Goal: Transaction & Acquisition: Purchase product/service

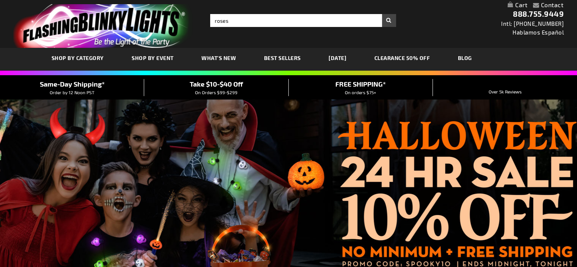
type input "roses"
click at [391, 19] on button "Search" at bounding box center [389, 20] width 14 height 13
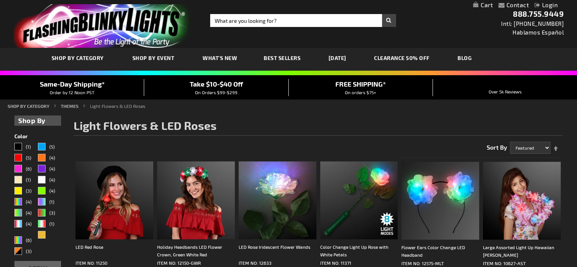
scroll to position [88, 0]
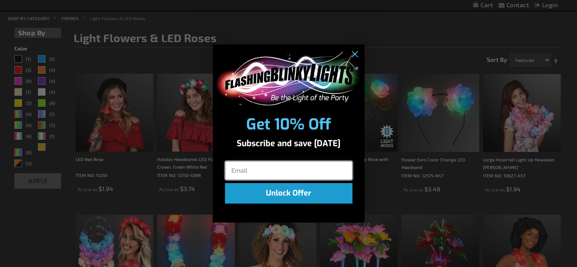
drag, startPoint x: 579, startPoint y: 19, endPoint x: 564, endPoint y: -31, distance: 52.1
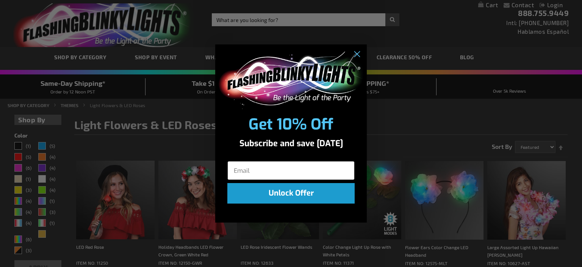
click at [275, 168] on input "Email" at bounding box center [290, 170] width 127 height 19
type input "jsloan43@comcast.net"
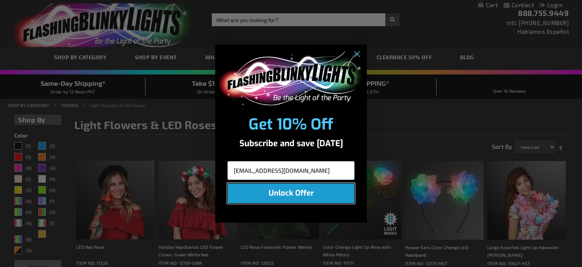
click at [293, 192] on button "Unlock Offer" at bounding box center [290, 193] width 127 height 20
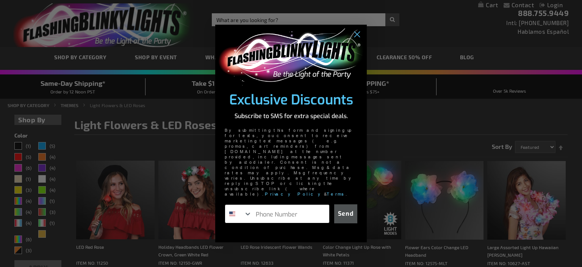
click at [263, 204] on input "Phone Number" at bounding box center [290, 213] width 77 height 18
drag, startPoint x: 305, startPoint y: 194, endPoint x: 248, endPoint y: 193, distance: 56.9
click at [248, 204] on div "1-856-371-4767" at bounding box center [277, 213] width 105 height 19
type input "856-371-4767"
click at [347, 204] on button "Send" at bounding box center [345, 213] width 23 height 19
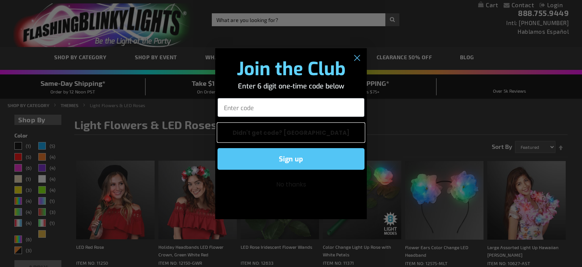
click at [292, 129] on button "Didn't get code? Resend" at bounding box center [291, 132] width 147 height 19
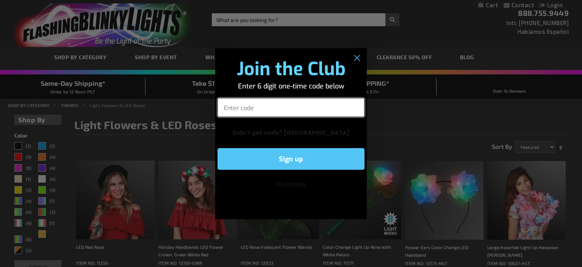
click at [288, 108] on input "Enter code" at bounding box center [291, 107] width 147 height 19
type input "705585"
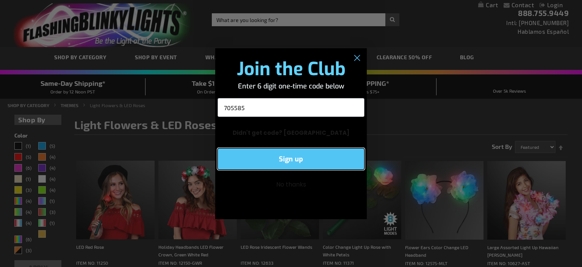
click at [290, 162] on button "Sign up" at bounding box center [291, 159] width 147 height 22
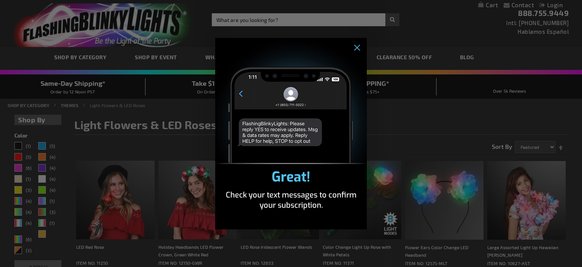
click at [291, 142] on img "POPUP Form" at bounding box center [291, 101] width 152 height 126
click at [288, 96] on img "POPUP Form" at bounding box center [291, 101] width 152 height 126
click at [241, 95] on img "POPUP Form" at bounding box center [291, 101] width 152 height 126
click at [359, 50] on icon "Close dialog" at bounding box center [356, 47] width 5 height 5
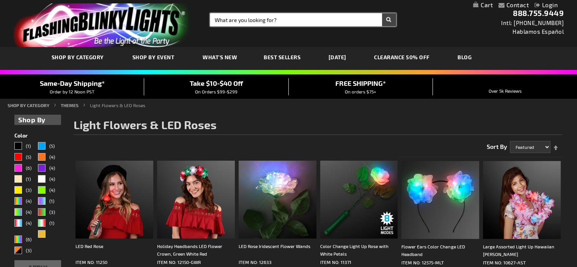
click at [295, 19] on input "Search" at bounding box center [303, 19] width 186 height 13
type input "flashing red roses"
click at [382, 13] on button "Search" at bounding box center [389, 19] width 14 height 13
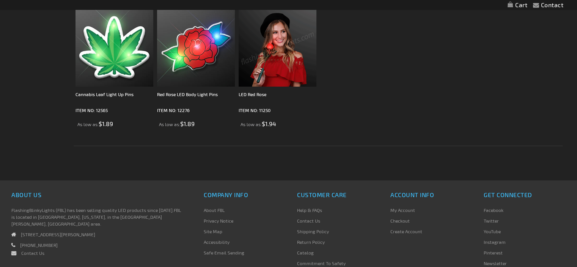
scroll to position [69, 0]
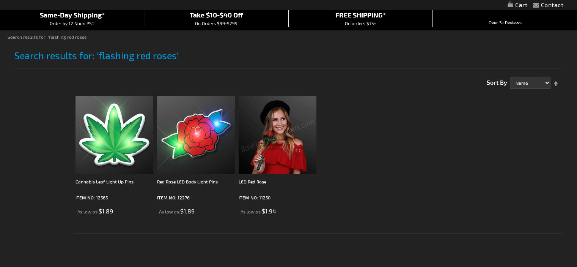
click at [286, 152] on img at bounding box center [277, 135] width 78 height 78
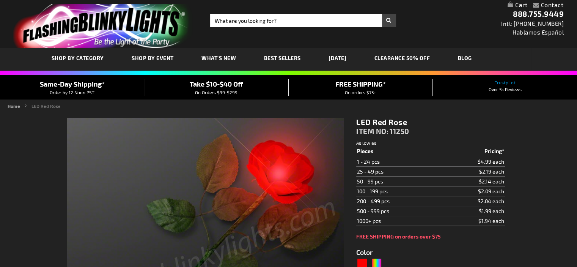
type input "5641"
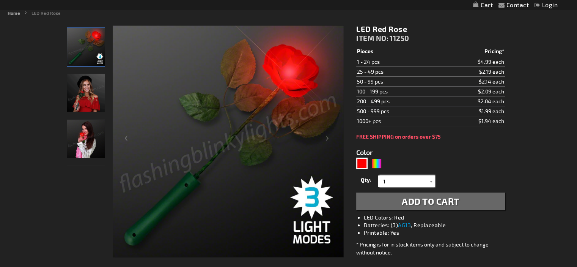
click at [406, 180] on input "1" at bounding box center [406, 180] width 55 height 11
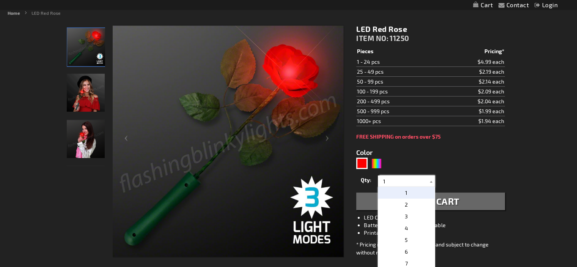
drag, startPoint x: 406, startPoint y: 180, endPoint x: 375, endPoint y: 181, distance: 31.5
click at [375, 181] on div "Qty 1 2 3 4 5 6 7 8 9 10 11 12 13 14 15 16 17 18 19 20 21 22 23 24 25 50 75" at bounding box center [430, 180] width 148 height 15
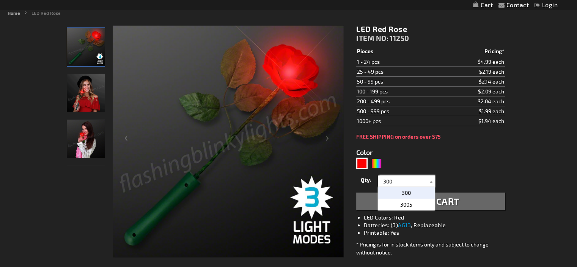
type input "300"
click at [401, 191] on span "300" at bounding box center [405, 192] width 9 height 6
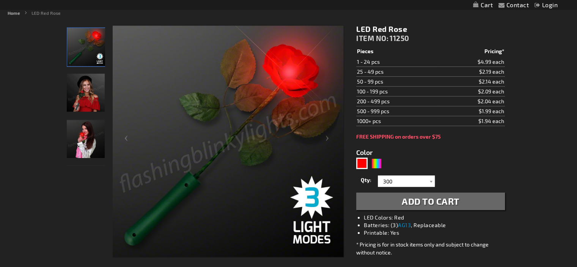
scroll to position [115, 0]
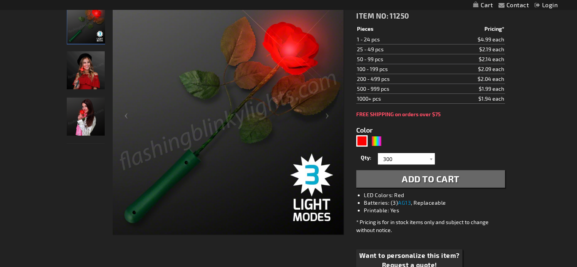
click at [428, 181] on span "Add to Cart" at bounding box center [430, 178] width 58 height 11
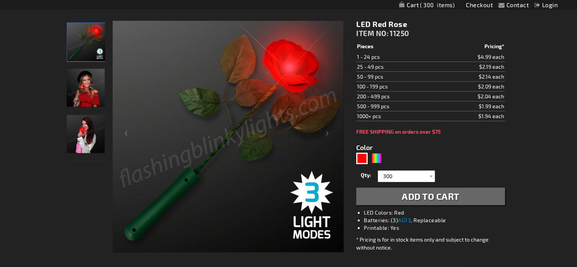
scroll to position [132, 0]
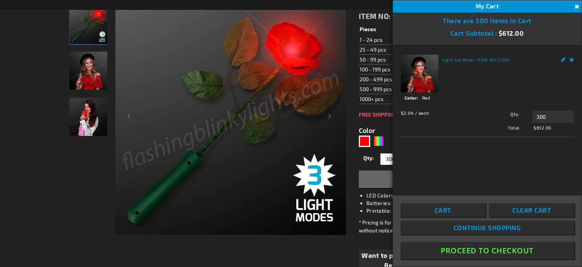
click at [480, 251] on button "Proceed To Checkout" at bounding box center [488, 249] width 174 height 17
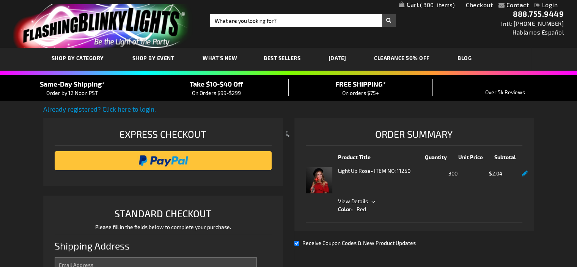
type input "[EMAIL_ADDRESS][DOMAIN_NAME]"
click at [546, 4] on link "Login" at bounding box center [545, 4] width 23 height 7
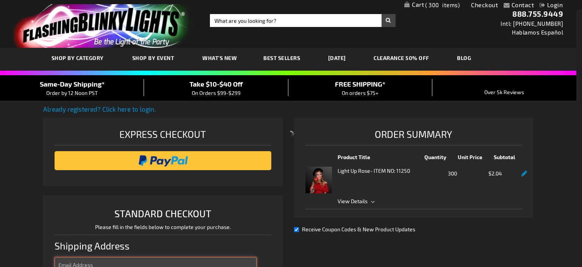
type input "triciasloandance@comcast.net"
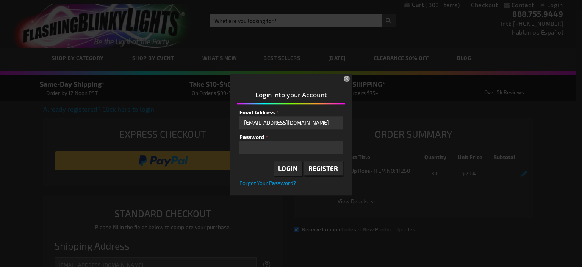
select select "US"
click at [287, 171] on span "Login" at bounding box center [288, 169] width 20 height 8
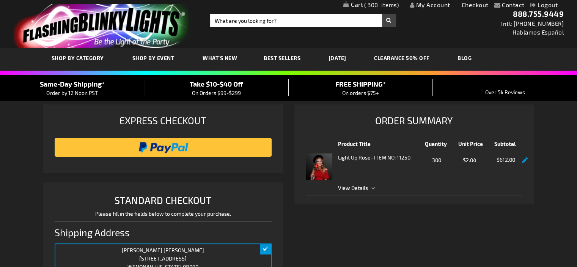
click at [525, 159] on link at bounding box center [525, 160] width 6 height 6
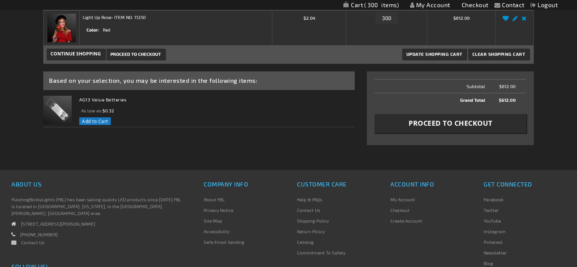
scroll to position [66, 0]
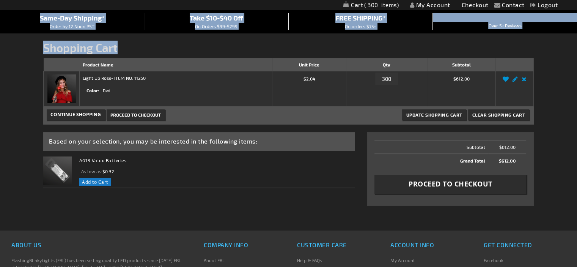
drag, startPoint x: 576, startPoint y: 71, endPoint x: 576, endPoint y: 50, distance: 20.5
click at [576, 50] on div "Contact Compare Products My Account Checkout Logout Skip to Content My Cart 300…" at bounding box center [288, 174] width 577 height 480
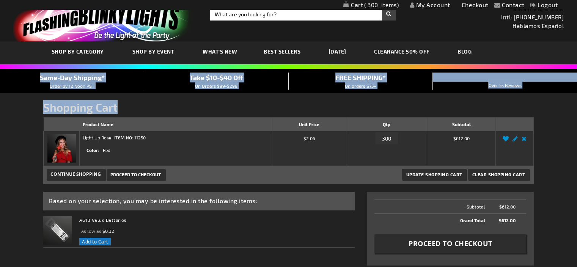
scroll to position [0, 0]
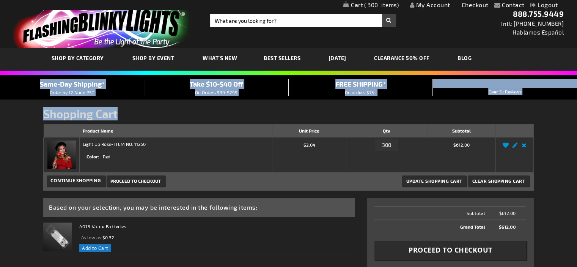
click at [439, 4] on link "My Account" at bounding box center [430, 4] width 40 height 7
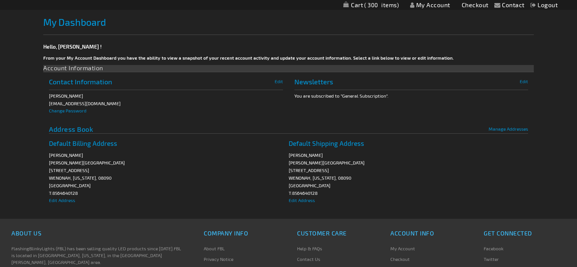
scroll to position [116, 0]
click at [306, 200] on span "Edit Address" at bounding box center [301, 198] width 26 height 5
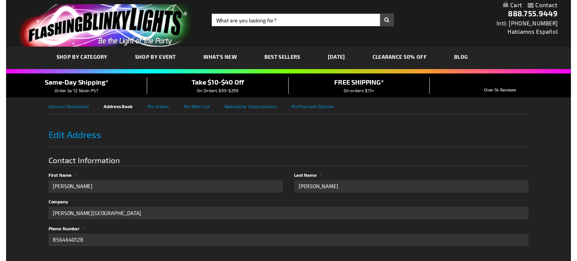
scroll to position [164, 0]
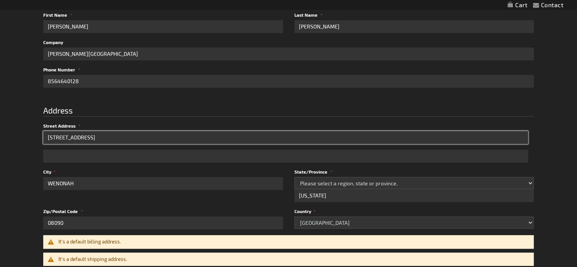
drag, startPoint x: 93, startPoint y: 136, endPoint x: 39, endPoint y: 138, distance: 53.5
click at [39, 138] on div "Contact Compare Products My Account Checkout Logout Skip to Content My Cart Tog…" at bounding box center [288, 175] width 577 height 679
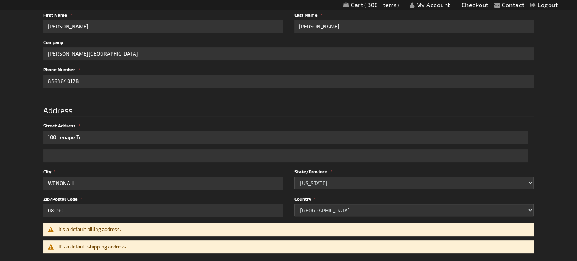
type input "100 Lenape Trl"
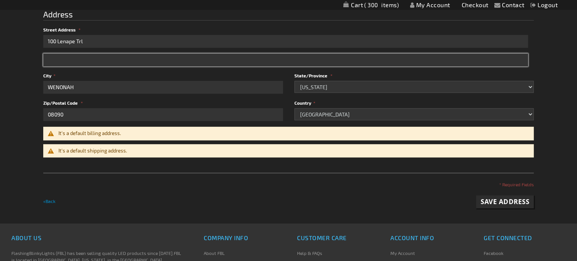
scroll to position [262, 0]
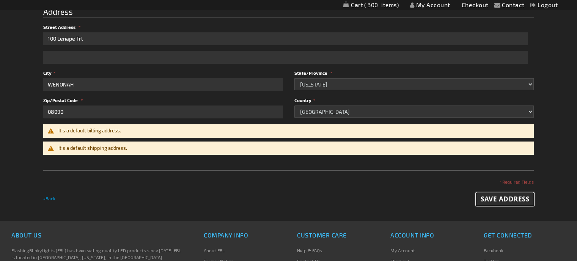
click at [500, 201] on span "Save Address" at bounding box center [504, 198] width 49 height 9
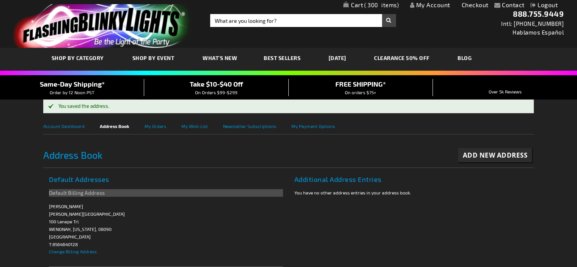
click at [473, 6] on link "Checkout" at bounding box center [474, 4] width 27 height 7
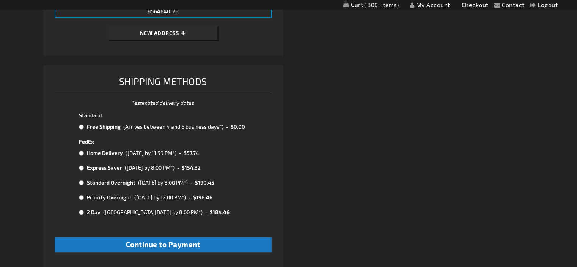
scroll to position [264, 0]
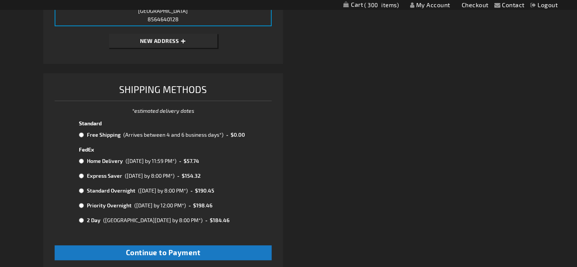
click at [82, 163] on input "radio" at bounding box center [81, 161] width 5 height 6
radio input "true"
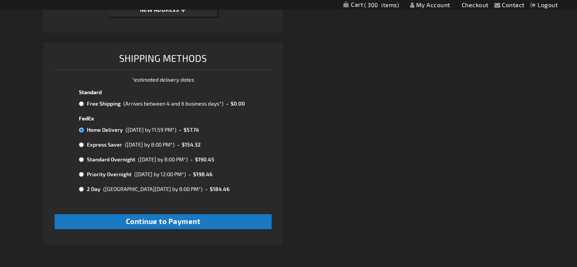
scroll to position [299, 0]
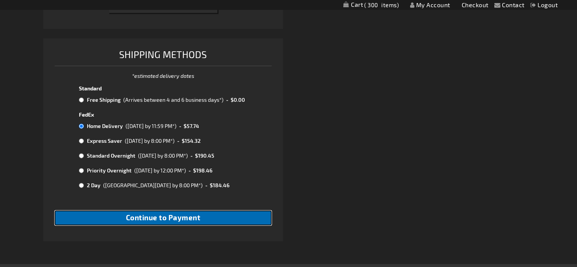
click at [179, 221] on span "Continue to Payment" at bounding box center [163, 217] width 75 height 9
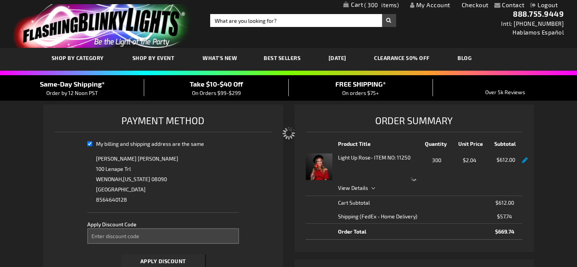
select select "ee78d4a26d79199428858947044ffbbb0a0c1517"
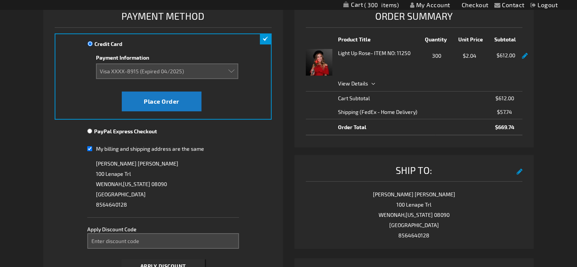
scroll to position [124, 0]
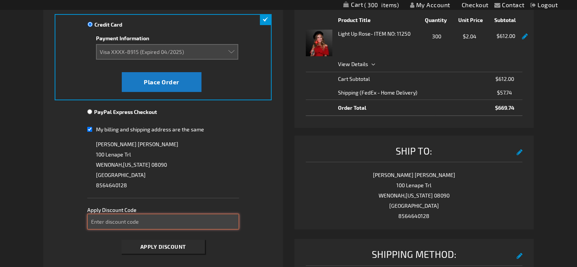
click at [142, 223] on input "Enter discount code" at bounding box center [163, 221] width 152 height 16
type input "X6EB5B91YV"
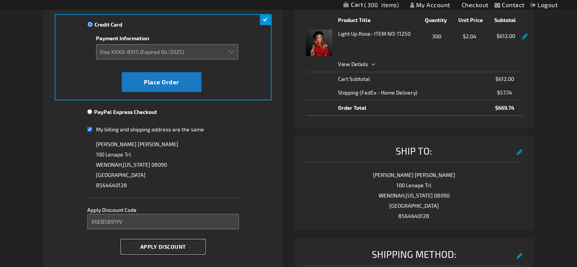
click at [168, 250] on button "Apply Discount" at bounding box center [162, 246] width 83 height 14
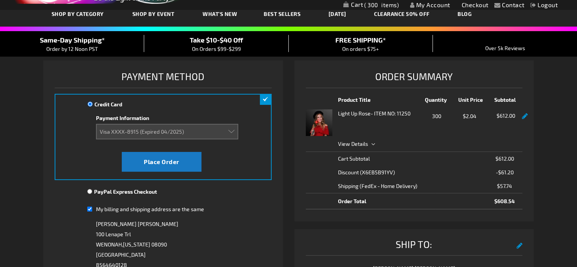
scroll to position [53, 0]
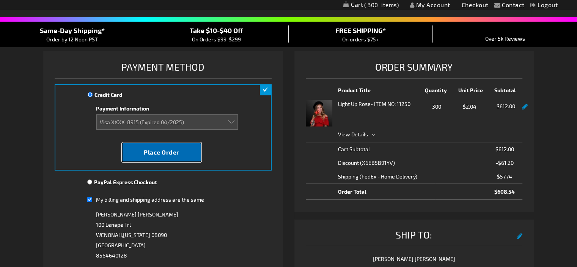
click at [152, 152] on span "Place Order" at bounding box center [162, 151] width 36 height 7
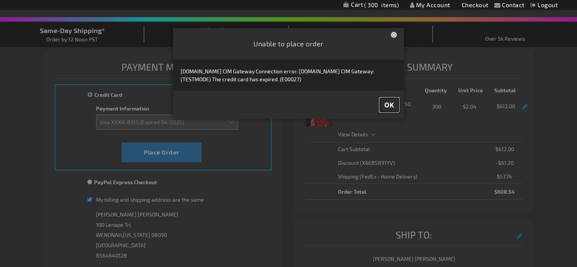
click at [386, 104] on span "OK" at bounding box center [389, 104] width 10 height 9
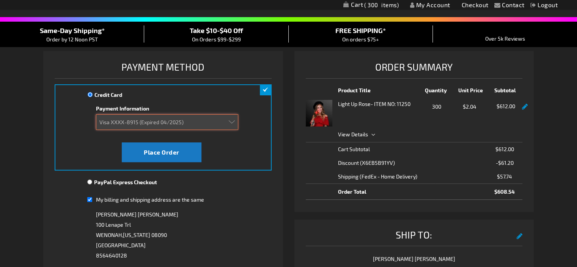
click at [236, 122] on select "Add new card Visa XXXX-7701 (Expired 09/2020) Visa XXXX-1160 (Expired 04/2022) …" at bounding box center [167, 122] width 142 height 16
click at [96, 114] on select "Add new card Visa XXXX-7701 (Expired 09/2020) Visa XXXX-1160 (Expired 04/2022) …" at bounding box center [167, 122] width 142 height 16
click at [203, 125] on select "Add new card Visa XXXX-7701 (Expired 09/2020) Visa XXXX-1160 (Expired 04/2022) …" at bounding box center [167, 122] width 142 height 16
click at [96, 114] on select "Add new card Visa XXXX-7701 (Expired 09/2020) Visa XXXX-1160 (Expired 04/2022) …" at bounding box center [167, 122] width 142 height 16
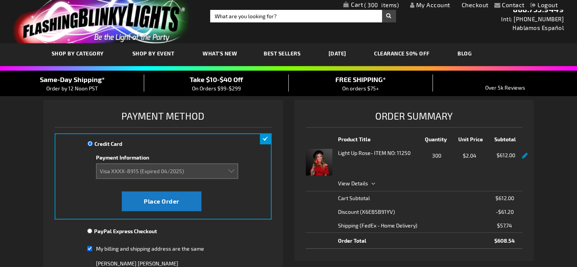
scroll to position [6, 0]
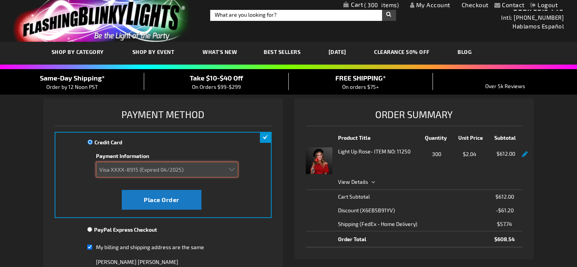
click at [166, 167] on select "Add new card Visa XXXX-7701 (Expired 09/2020) Visa XXXX-1160 (Expired 04/2022) …" at bounding box center [167, 169] width 142 height 16
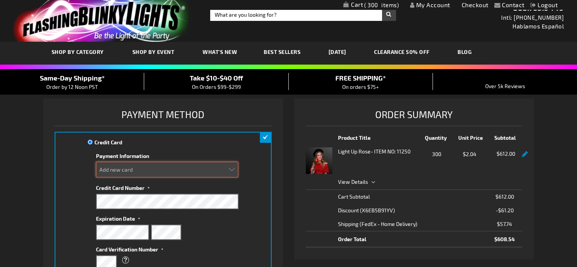
click at [130, 176] on select "Add new card Visa XXXX-7701 (Expired 09/2020) Visa XXXX-1160 (Expired 04/2022) …" at bounding box center [167, 169] width 142 height 16
select select "ee78d4a26d79199428858947044ffbbb0a0c1517"
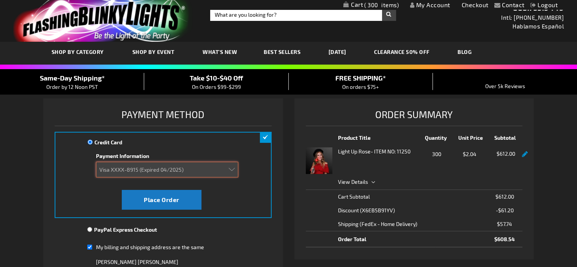
click at [215, 168] on select "Add new card Visa XXXX-7701 (Expired 09/2020) Visa XXXX-1160 (Expired 04/2022) …" at bounding box center [167, 169] width 142 height 16
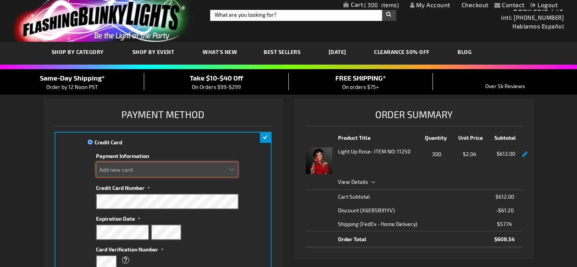
select select "712e3a45bcbe375a54b882a153c723d0b488dfd4"
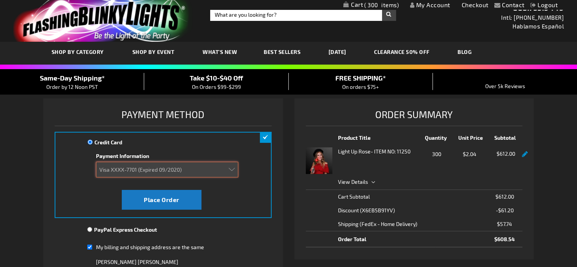
click at [199, 169] on select "Add new card Visa XXXX-7701 (Expired 09/2020) Visa XXXX-1160 (Expired 04/2022) …" at bounding box center [167, 169] width 142 height 16
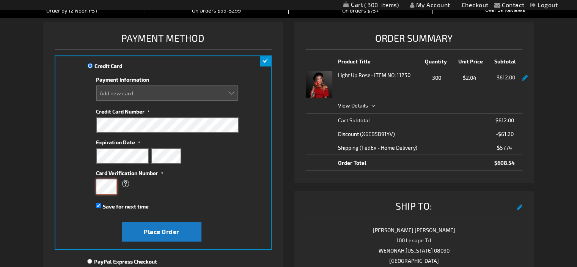
scroll to position [83, 0]
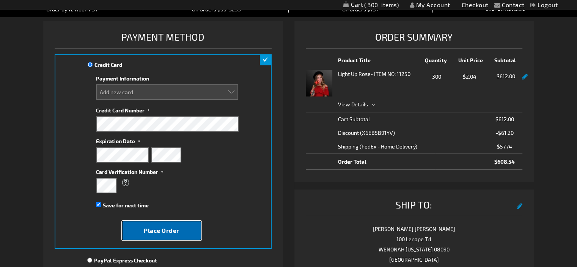
click at [164, 230] on span "Place Order" at bounding box center [162, 229] width 36 height 7
select select
